Goal: Task Accomplishment & Management: Manage account settings

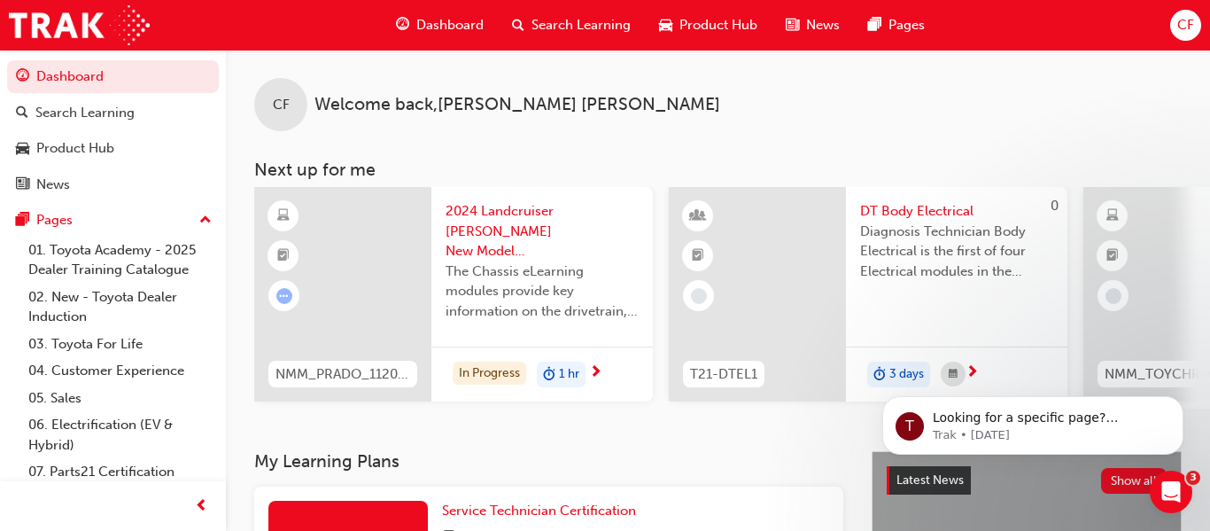
click at [449, 18] on span "Dashboard" at bounding box center [449, 25] width 67 height 20
click at [443, 20] on span "Dashboard" at bounding box center [449, 25] width 67 height 20
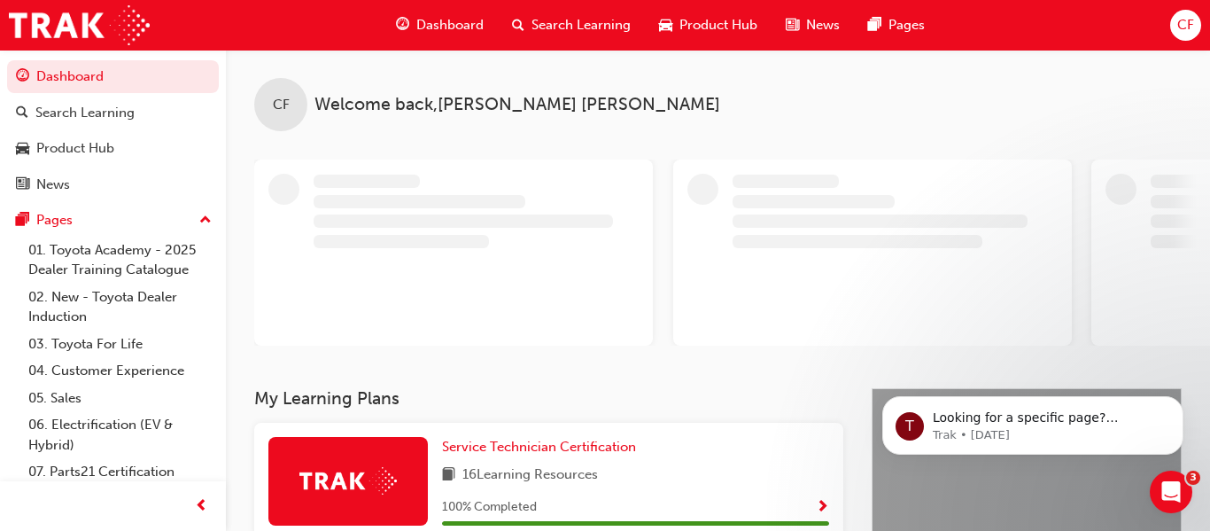
click at [1182, 19] on span "CF" at bounding box center [1186, 25] width 17 height 20
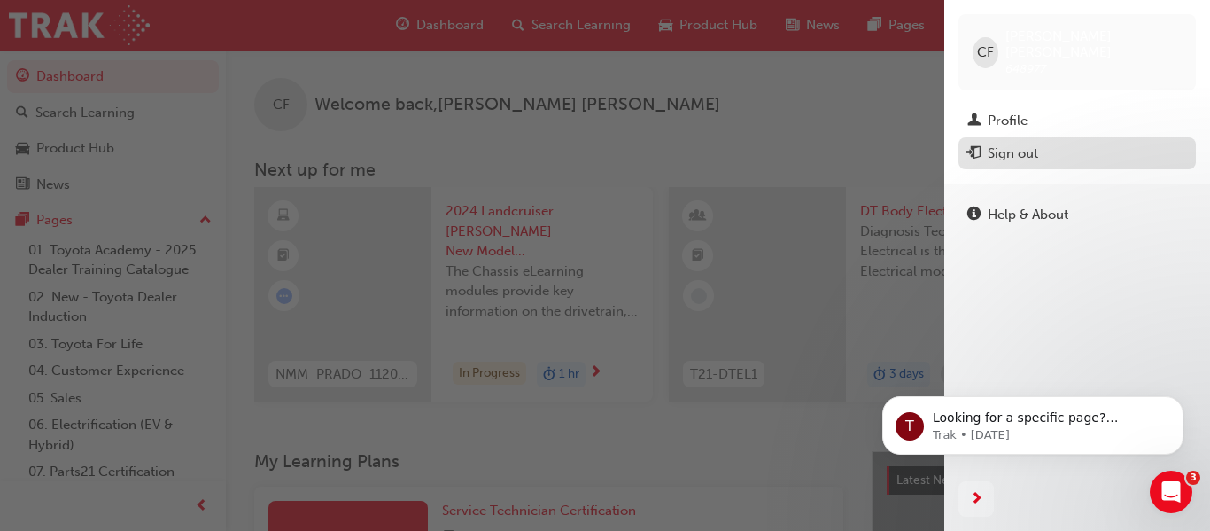
click at [981, 159] on div "Sign out" at bounding box center [1078, 154] width 220 height 22
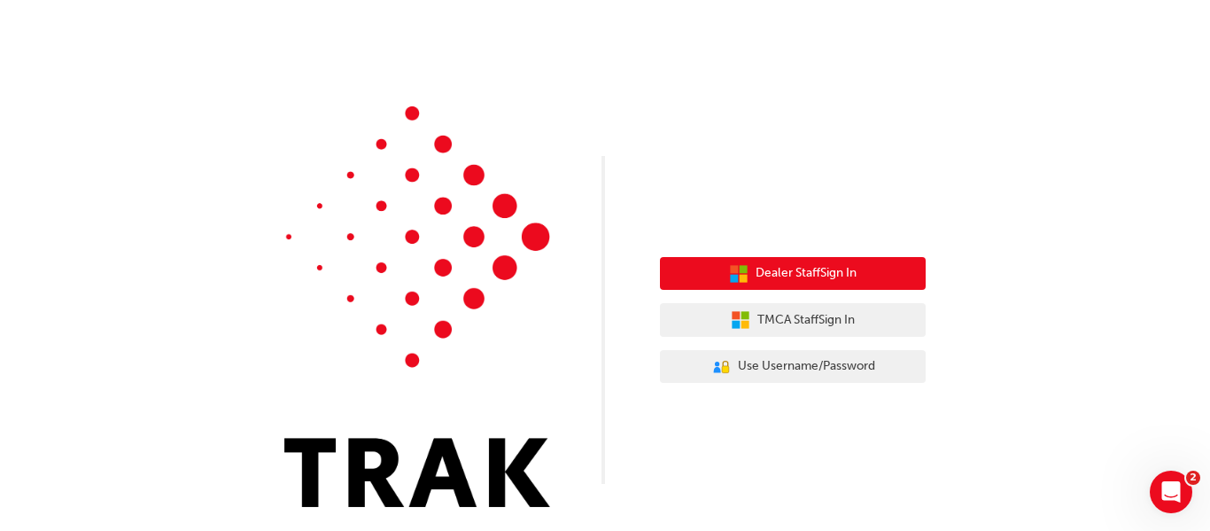
click at [793, 271] on span "Dealer Staff Sign In" at bounding box center [806, 273] width 101 height 20
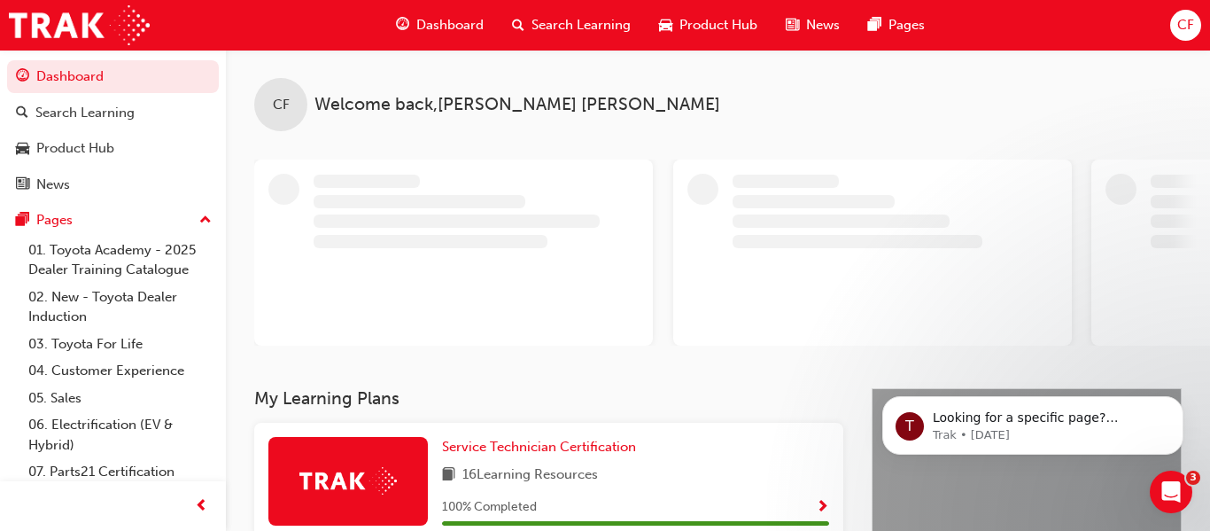
click at [1178, 23] on span "CF" at bounding box center [1186, 25] width 17 height 20
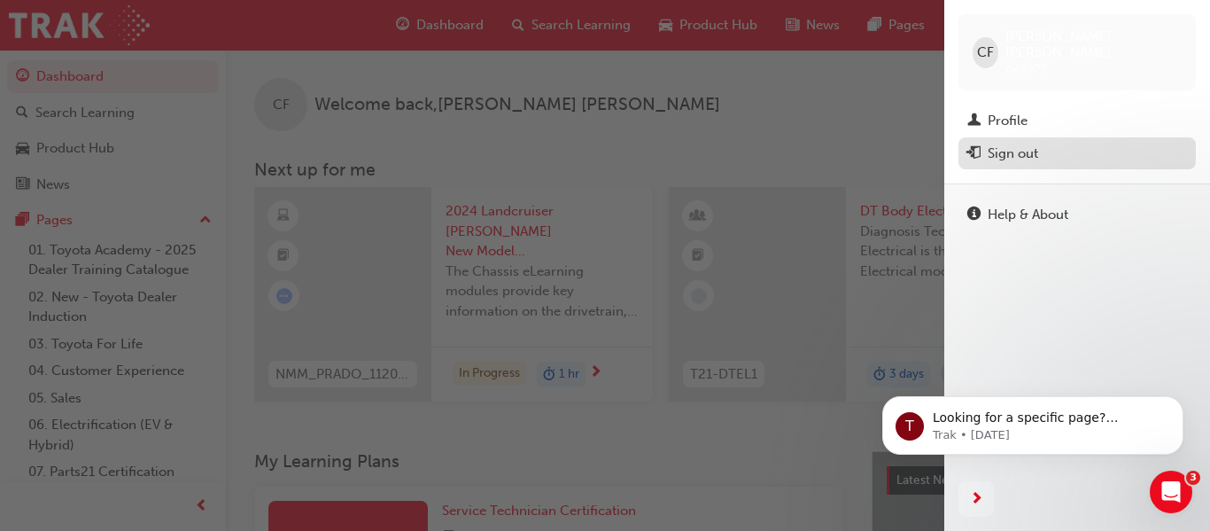
click at [996, 151] on div "Sign out" at bounding box center [1013, 154] width 51 height 20
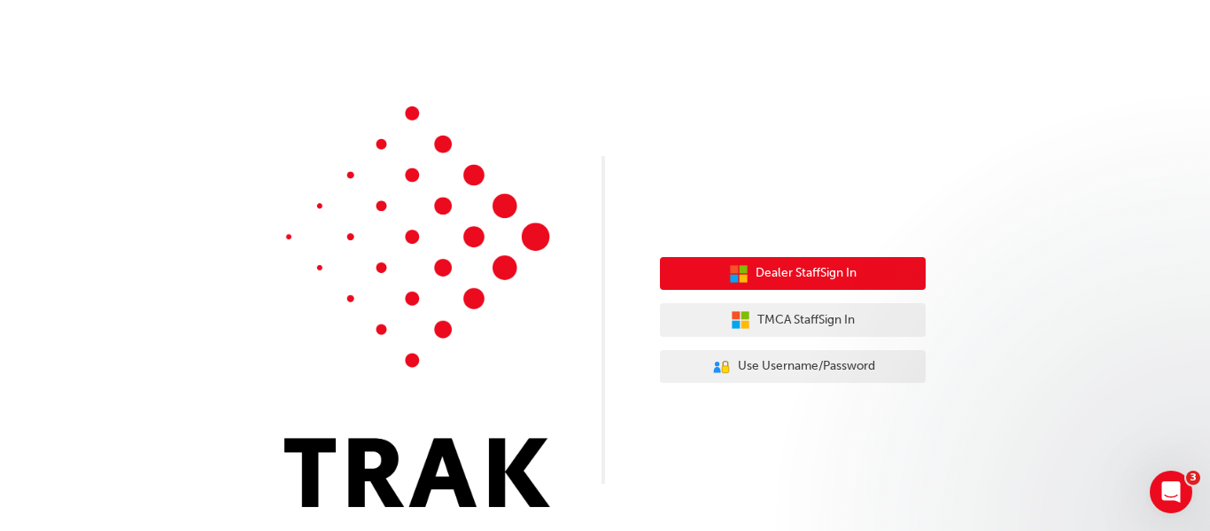
click at [789, 268] on span "Dealer Staff Sign In" at bounding box center [806, 273] width 101 height 20
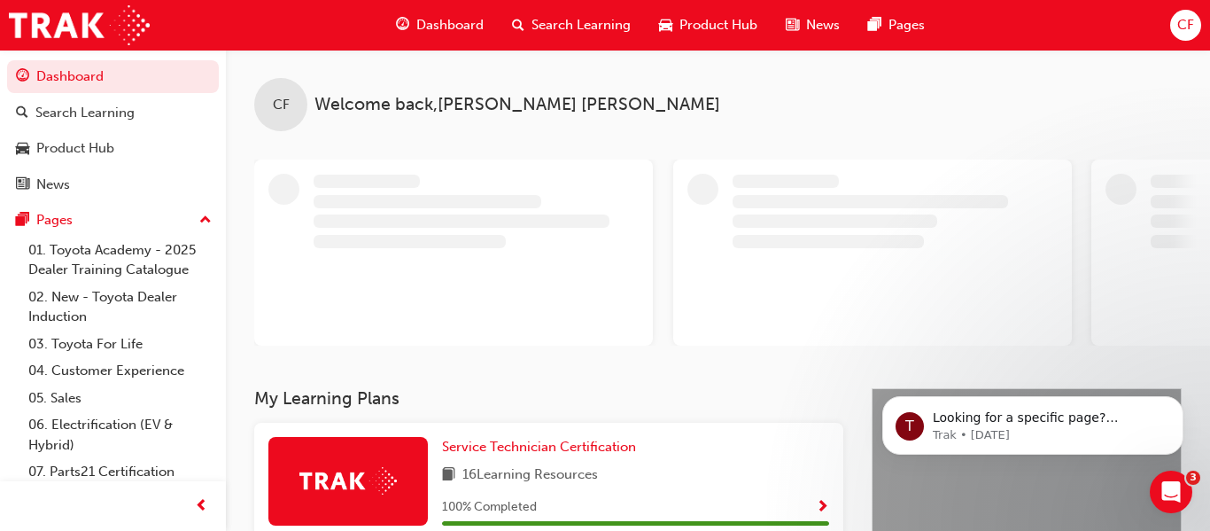
click at [1187, 30] on span "CF" at bounding box center [1186, 25] width 17 height 20
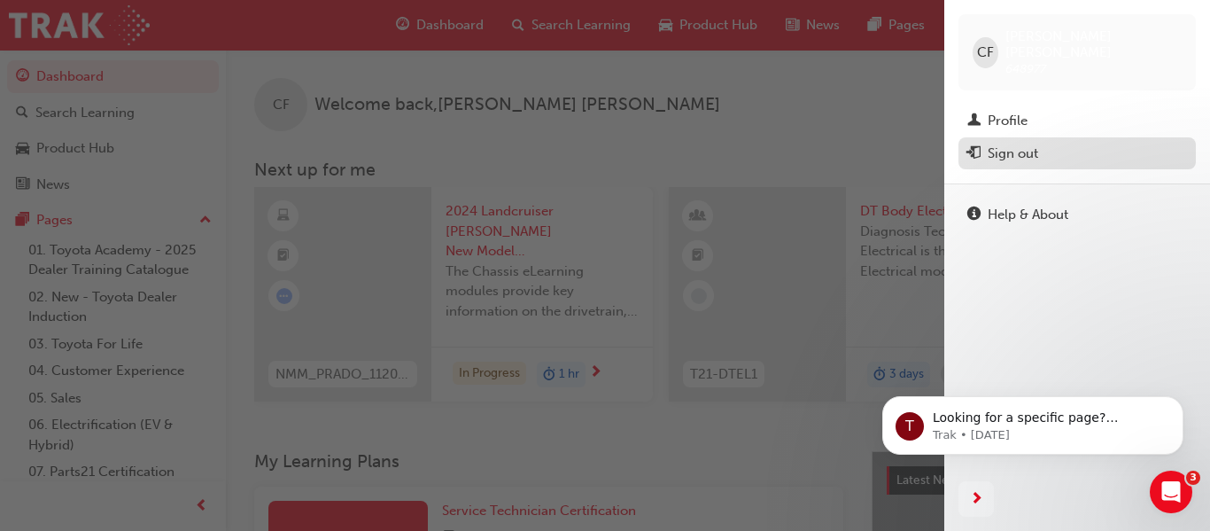
click at [1001, 153] on div "Sign out" at bounding box center [1013, 154] width 51 height 20
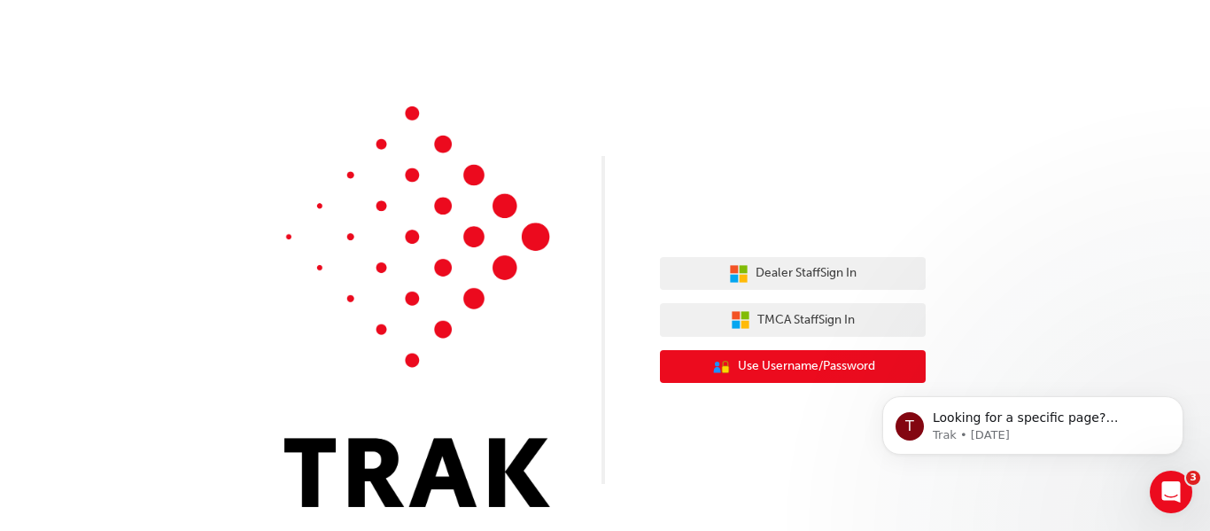
click at [753, 367] on span "Use Username/Password" at bounding box center [806, 366] width 137 height 20
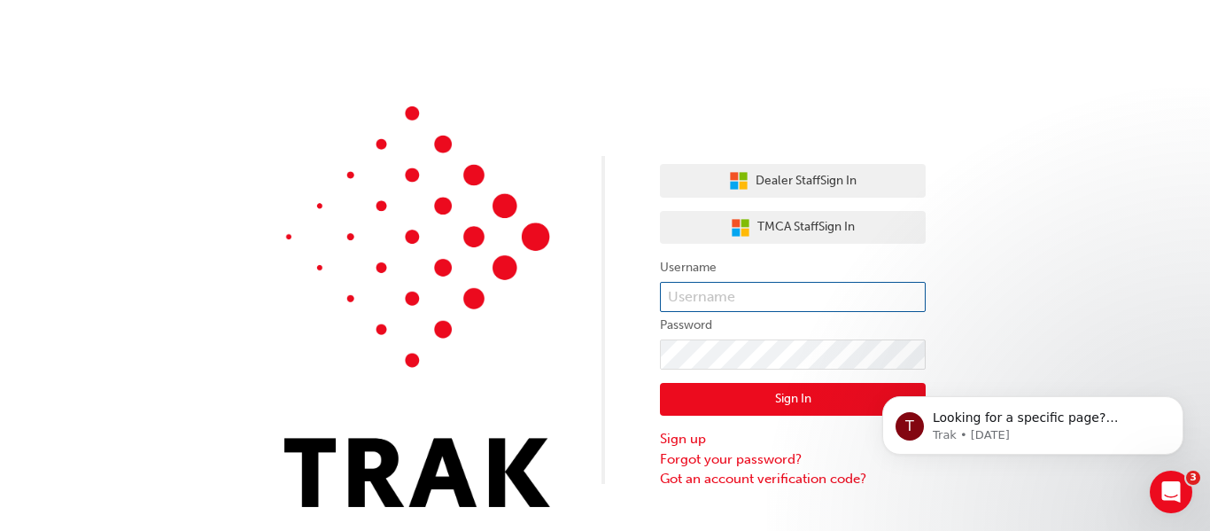
click at [735, 299] on input "text" at bounding box center [793, 297] width 266 height 30
type input "ALEXANDER.COLBERT"
click at [827, 293] on input "ALEXANDER.COLBERT" at bounding box center [793, 297] width 266 height 30
click at [734, 400] on button "Sign In" at bounding box center [793, 400] width 266 height 34
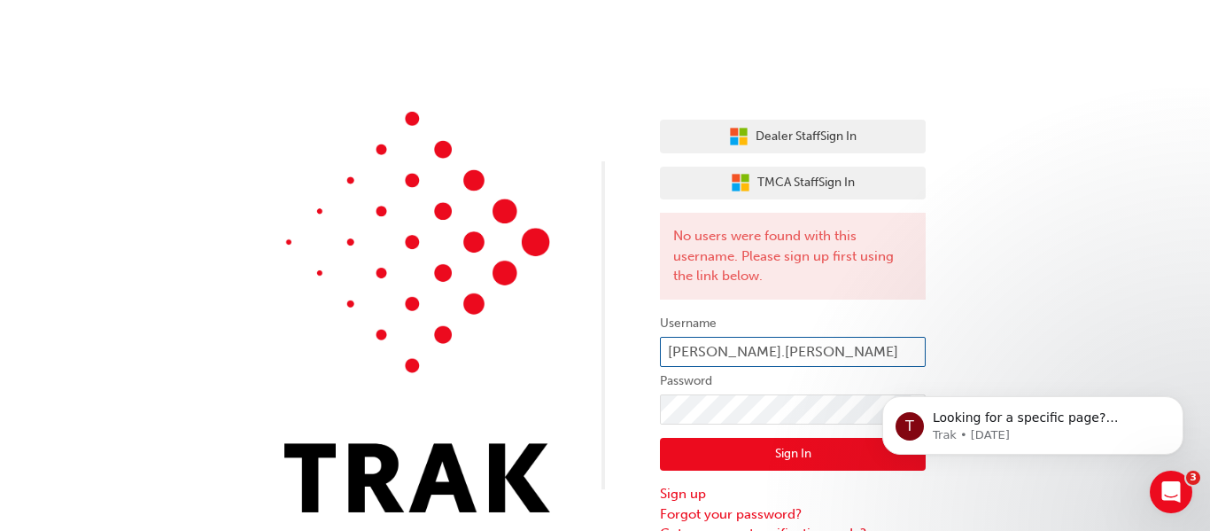
click at [836, 360] on input "ALEXANDER.COLBERT" at bounding box center [793, 352] width 266 height 30
type input "ALEXANDER.COLBERT1"
click at [768, 462] on button "Sign In" at bounding box center [793, 455] width 266 height 34
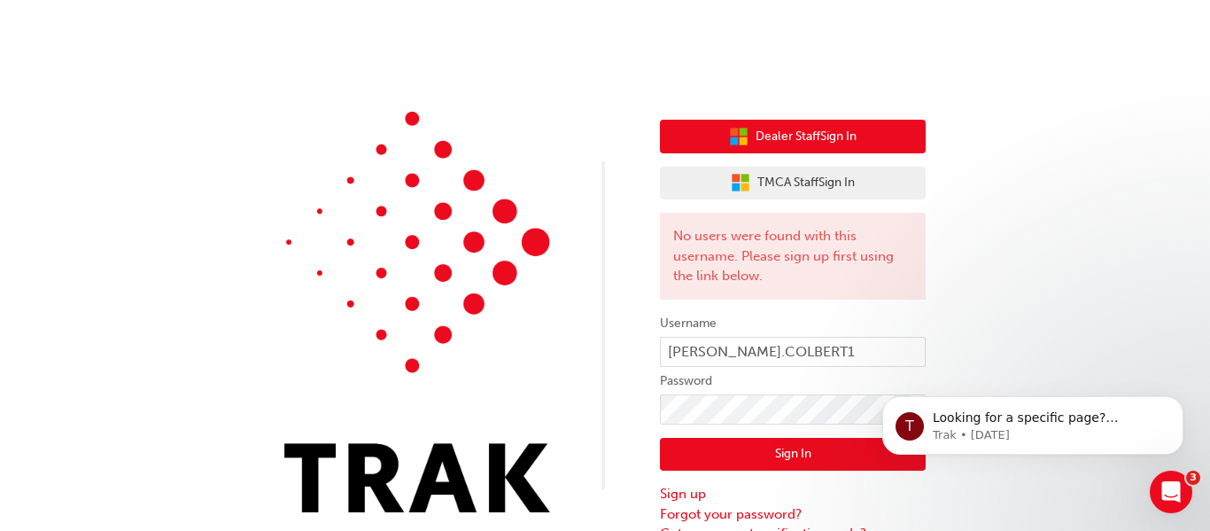
click at [800, 138] on span "Dealer Staff Sign In" at bounding box center [806, 137] width 101 height 20
